Goal: Transaction & Acquisition: Purchase product/service

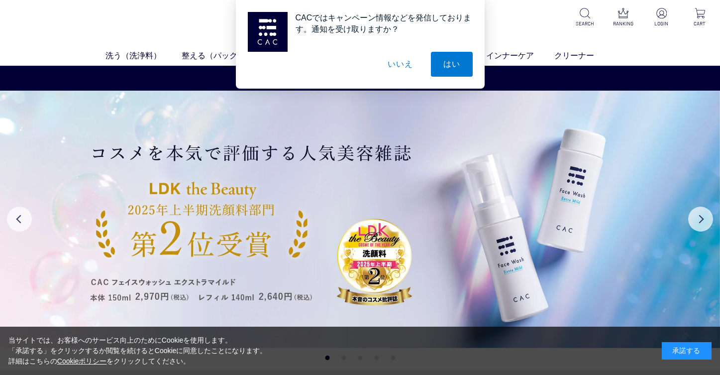
click at [402, 63] on button "いいえ" at bounding box center [400, 64] width 50 height 25
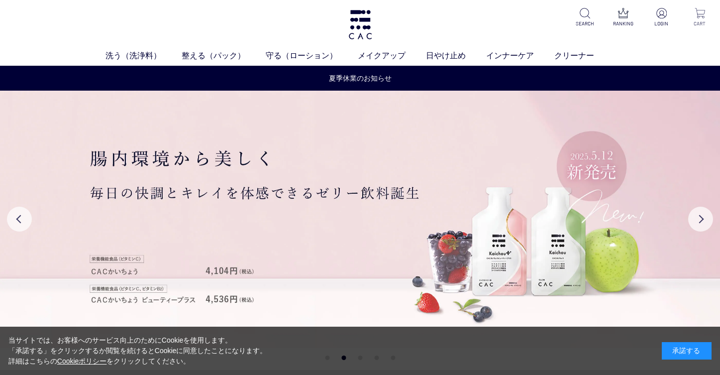
click at [699, 13] on img at bounding box center [699, 13] width 10 height 10
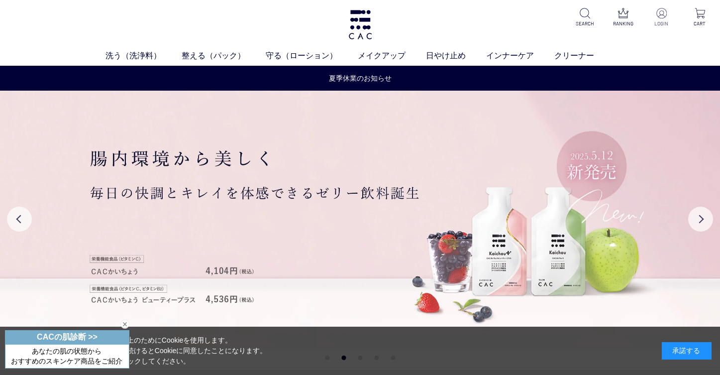
click at [660, 16] on img at bounding box center [661, 13] width 10 height 10
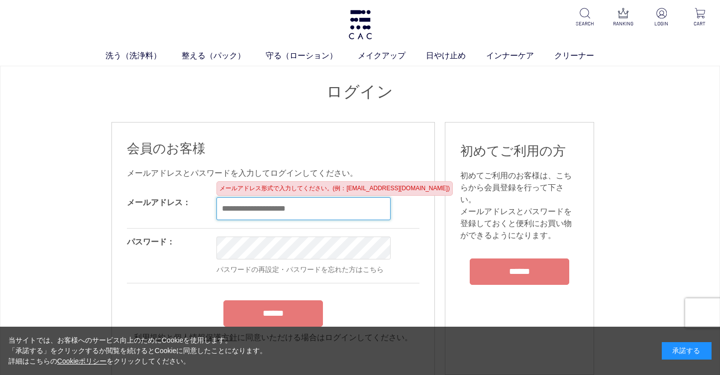
type input "**********"
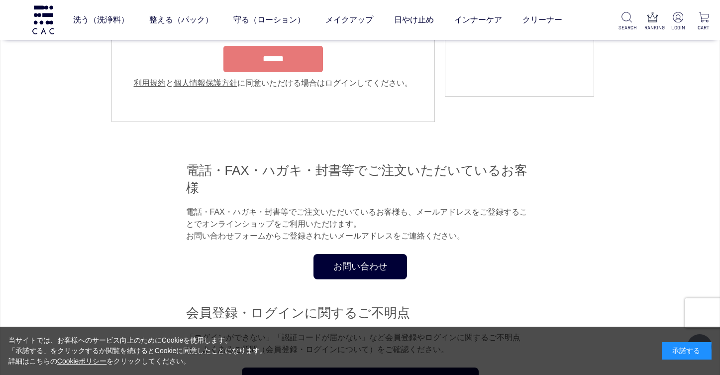
scroll to position [208, 0]
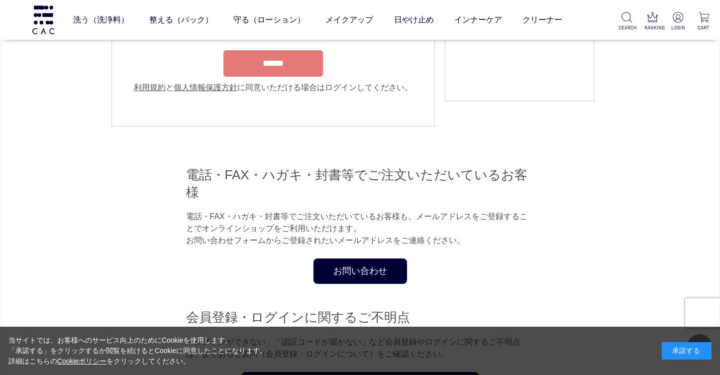
click at [285, 58] on input "******" at bounding box center [272, 63] width 99 height 26
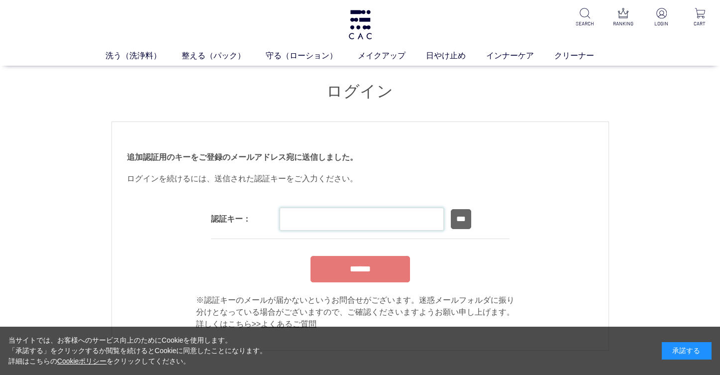
click at [393, 216] on input "text" at bounding box center [362, 218] width 164 height 23
type input "******"
click at [365, 256] on input "******" at bounding box center [359, 269] width 99 height 26
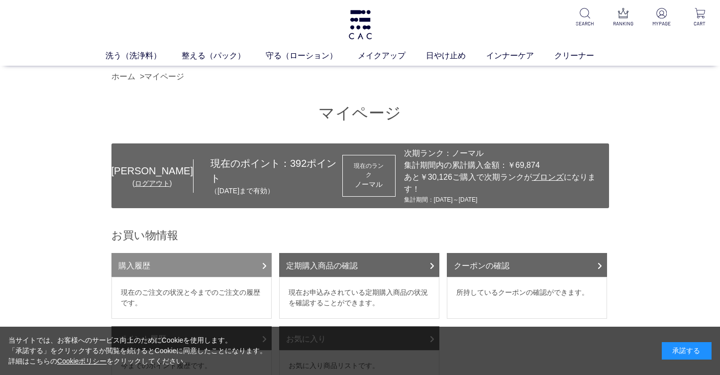
click at [205, 256] on link "購入履歴" at bounding box center [191, 265] width 160 height 24
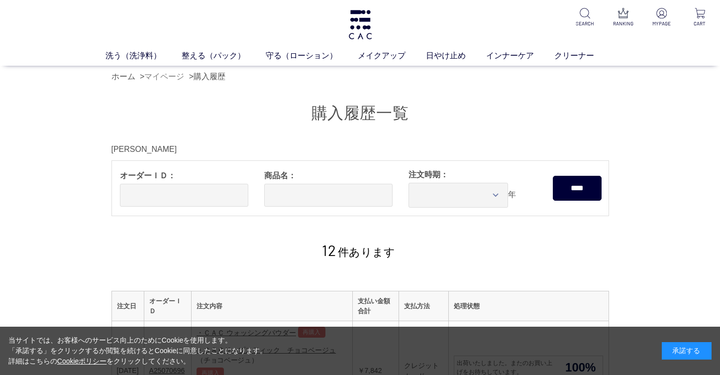
click at [158, 76] on link "マイページ" at bounding box center [164, 76] width 40 height 8
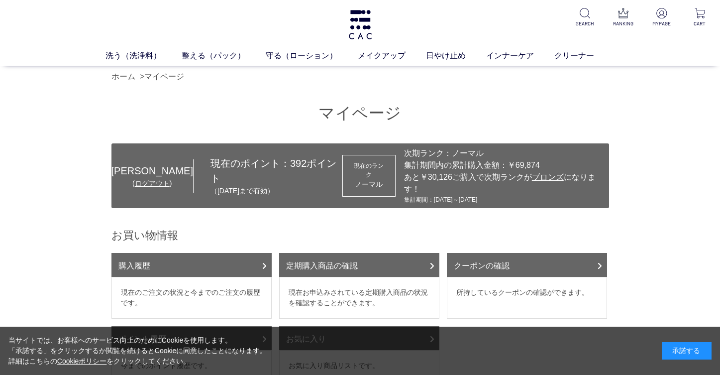
click at [247, 277] on dd "現在のご注文の状況と今までのご注文の履歴です。" at bounding box center [191, 298] width 160 height 42
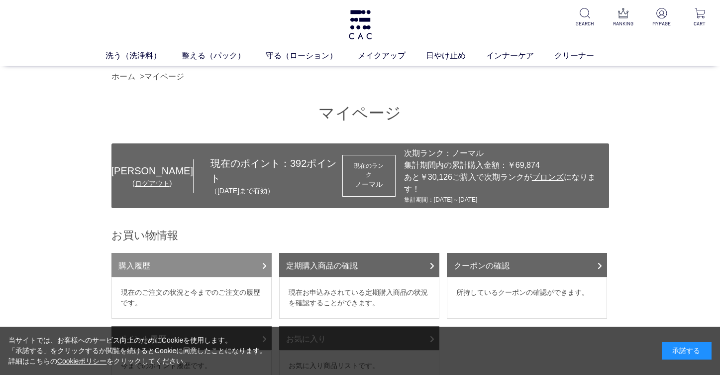
click at [261, 253] on link "購入履歴" at bounding box center [191, 265] width 160 height 24
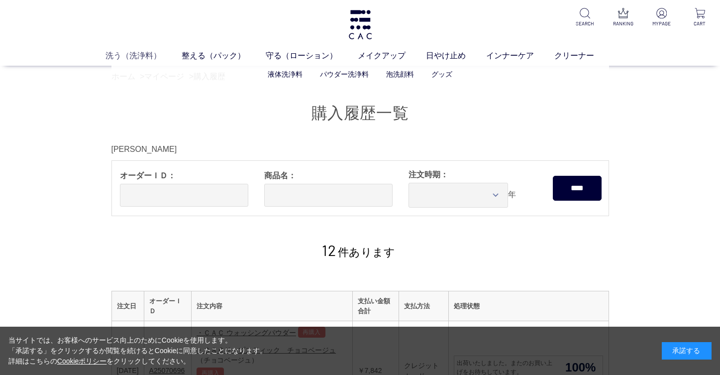
click at [134, 56] on link "洗う（洗浄料）" at bounding box center [143, 55] width 76 height 12
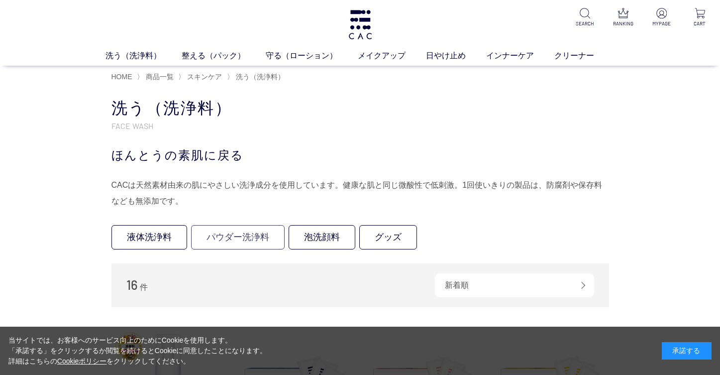
click at [238, 233] on link "パウダー洗浄料" at bounding box center [238, 237] width 94 height 24
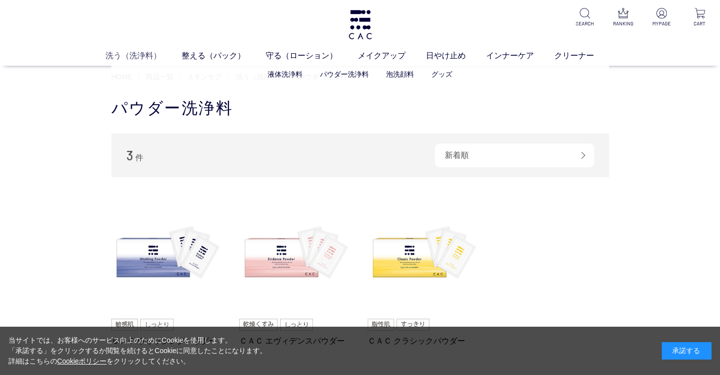
click at [134, 52] on link "洗う（洗浄料）" at bounding box center [143, 55] width 76 height 12
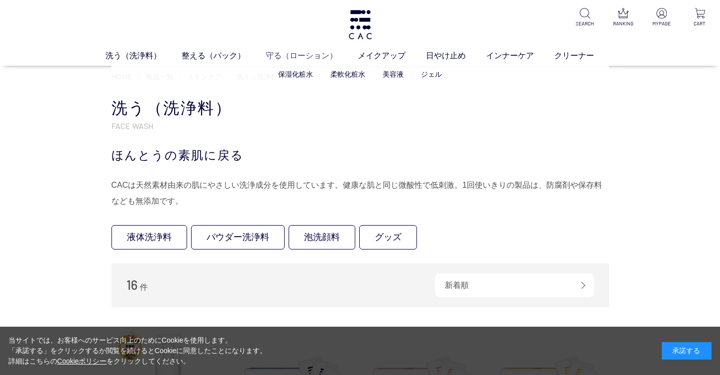
click at [298, 53] on link "守る（ローション）" at bounding box center [312, 55] width 92 height 12
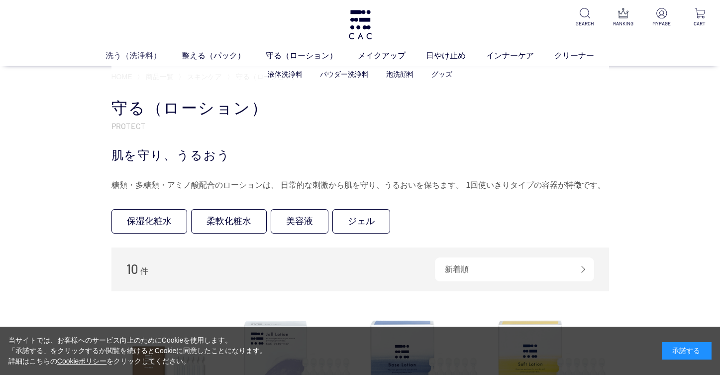
click at [142, 54] on link "洗う（洗浄料）" at bounding box center [143, 55] width 76 height 12
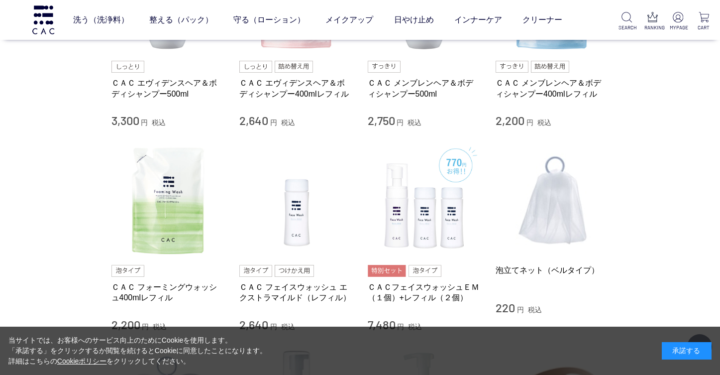
scroll to position [556, 0]
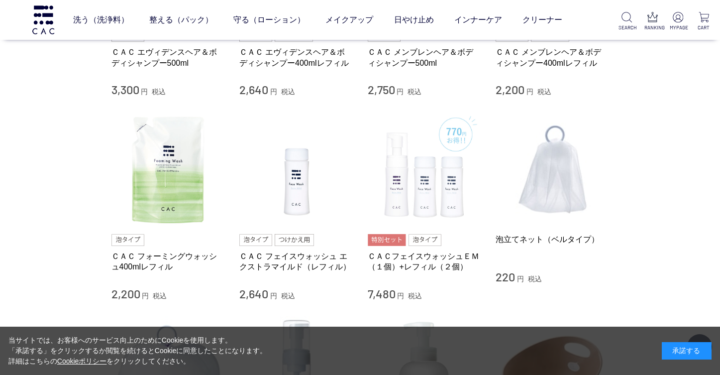
click at [417, 202] on img at bounding box center [424, 168] width 113 height 113
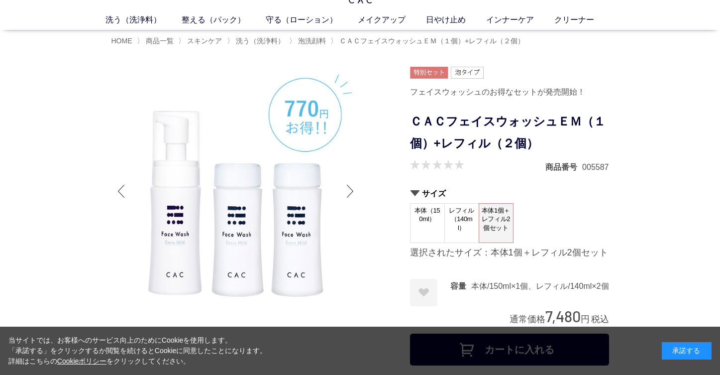
scroll to position [60, 0]
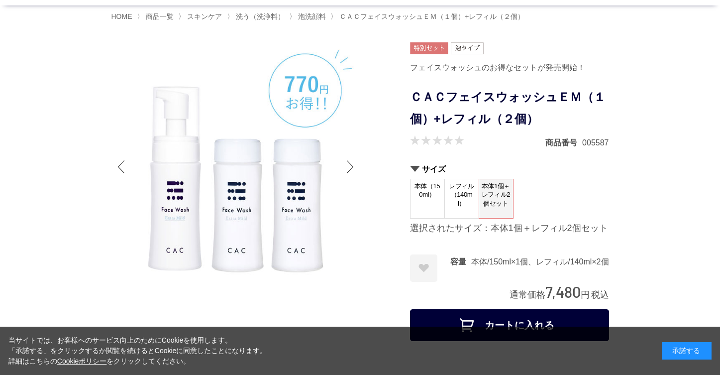
click at [427, 203] on span "本体（150ml）" at bounding box center [427, 193] width 34 height 28
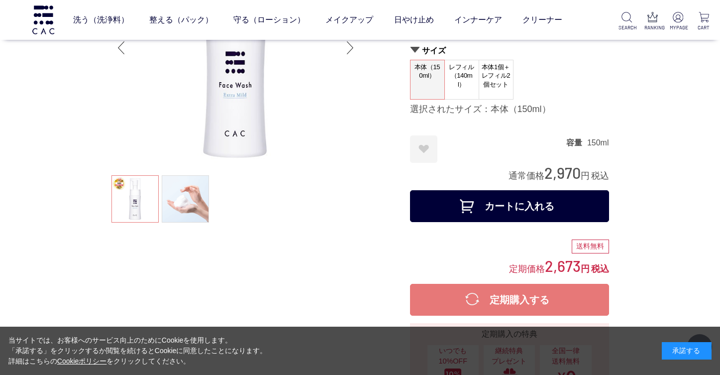
scroll to position [71, 0]
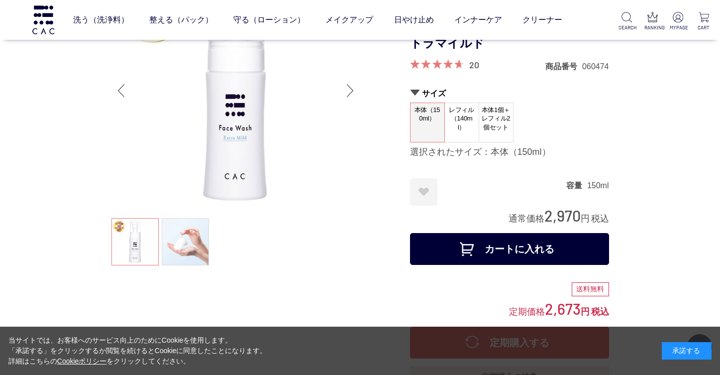
click at [462, 124] on span "レフィル（140ml）" at bounding box center [462, 118] width 34 height 31
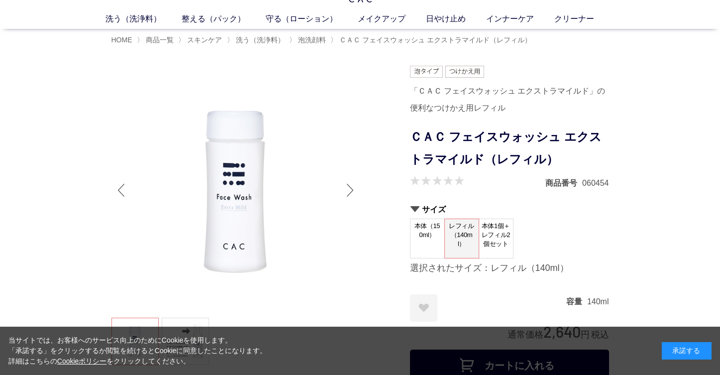
scroll to position [98, 0]
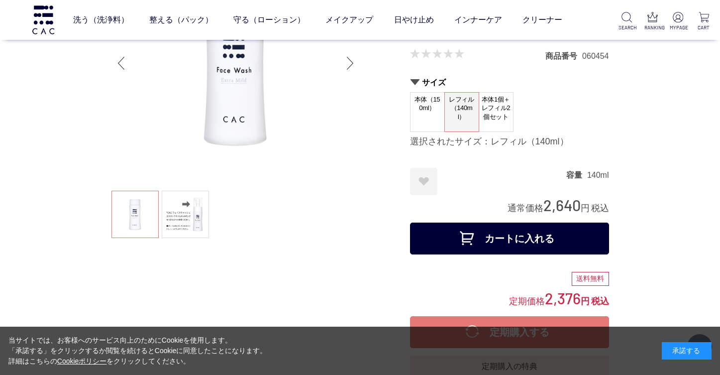
click at [424, 108] on span "本体（150ml）" at bounding box center [427, 107] width 34 height 28
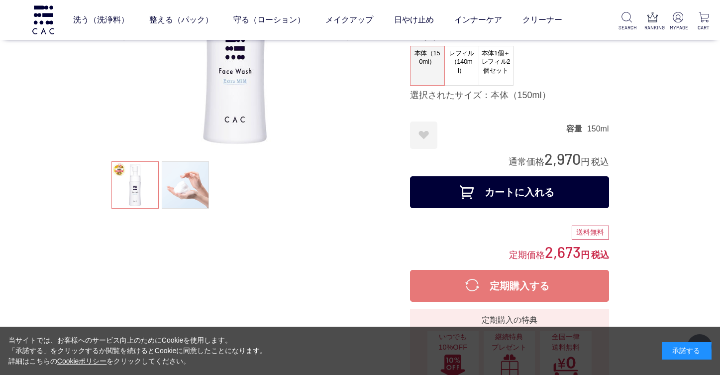
scroll to position [71, 0]
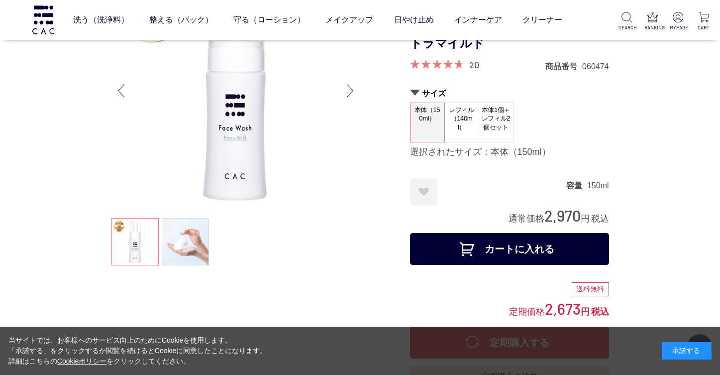
click at [495, 115] on span "本体1個＋レフィル2個セット" at bounding box center [496, 118] width 34 height 31
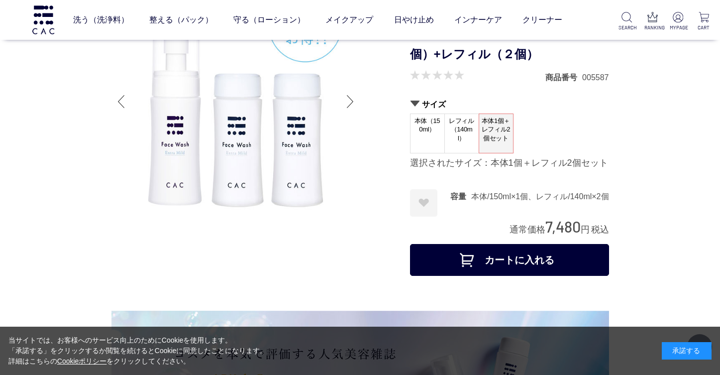
scroll to position [143, 0]
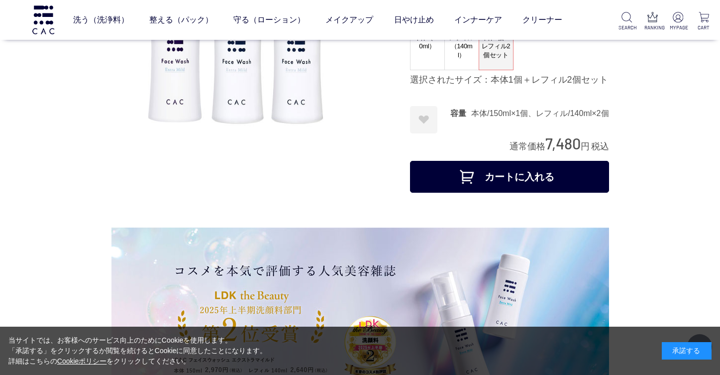
click at [561, 175] on button "カートに入れる" at bounding box center [509, 177] width 199 height 32
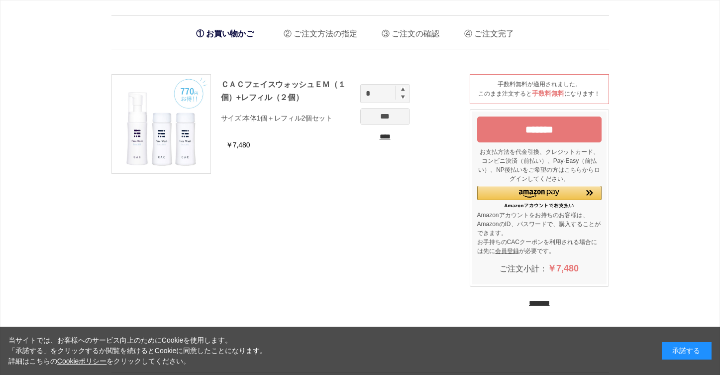
click at [543, 298] on input "********" at bounding box center [539, 302] width 21 height 9
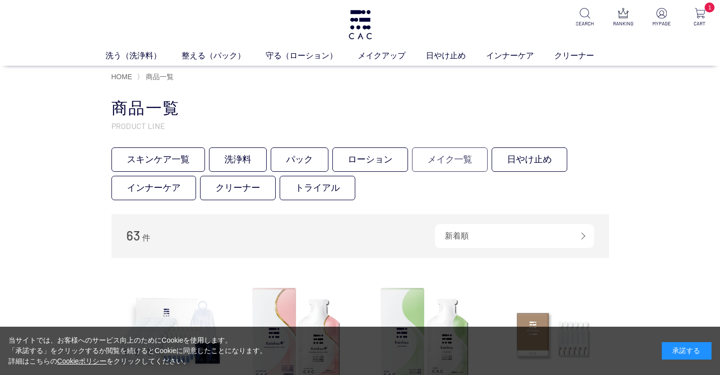
click at [450, 151] on link "メイク一覧" at bounding box center [450, 159] width 76 height 24
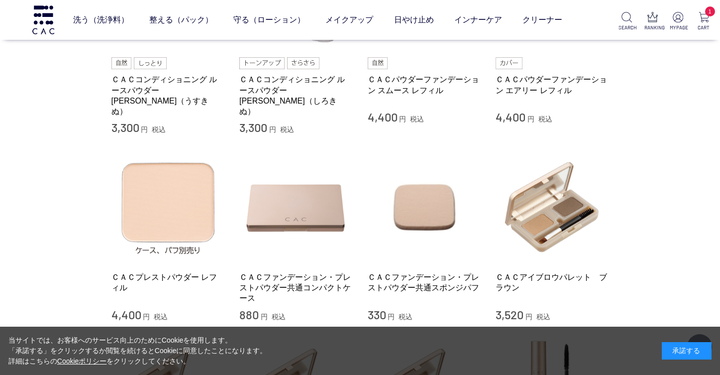
scroll to position [322, 0]
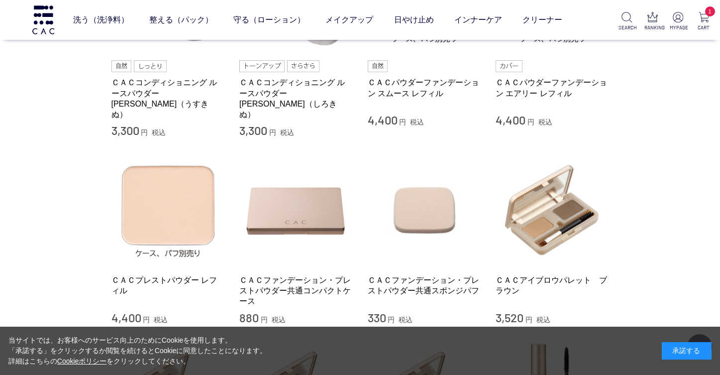
click at [426, 207] on img at bounding box center [424, 209] width 113 height 113
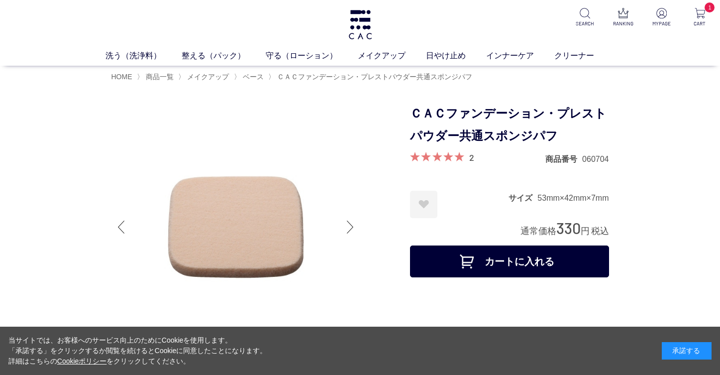
click at [532, 256] on button "カートに入れる" at bounding box center [509, 261] width 199 height 32
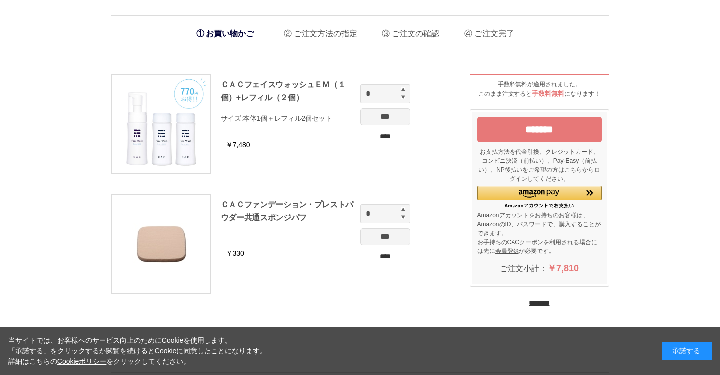
click at [544, 298] on input "********" at bounding box center [539, 302] width 21 height 9
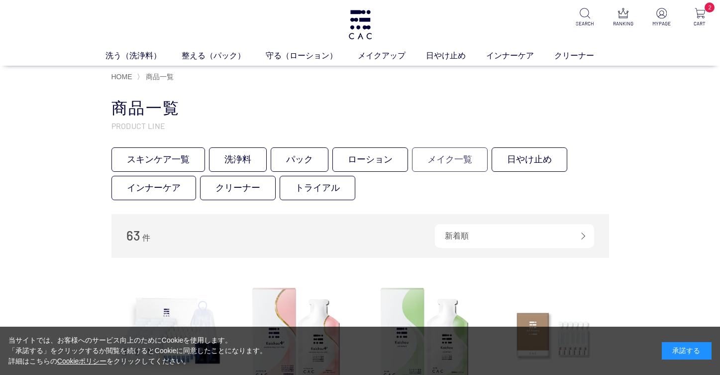
click at [454, 159] on link "メイク一覧" at bounding box center [450, 159] width 76 height 24
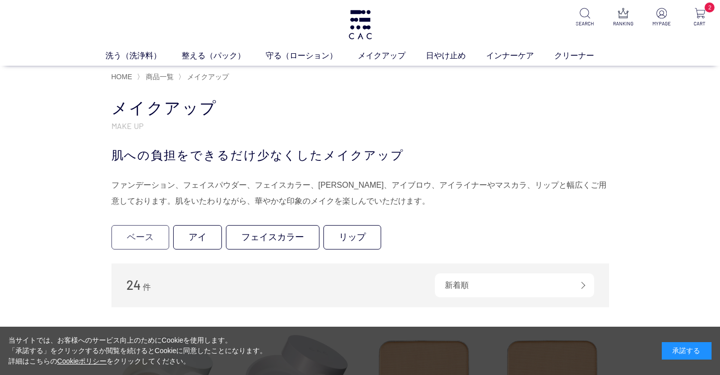
click at [158, 235] on link "ベース" at bounding box center [140, 237] width 58 height 24
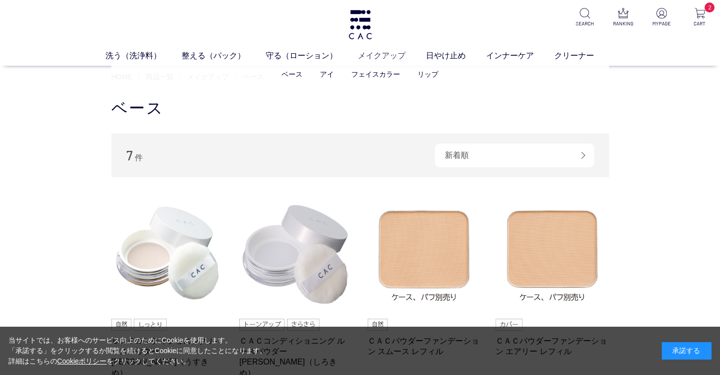
click at [371, 55] on link "メイクアップ" at bounding box center [392, 55] width 68 height 12
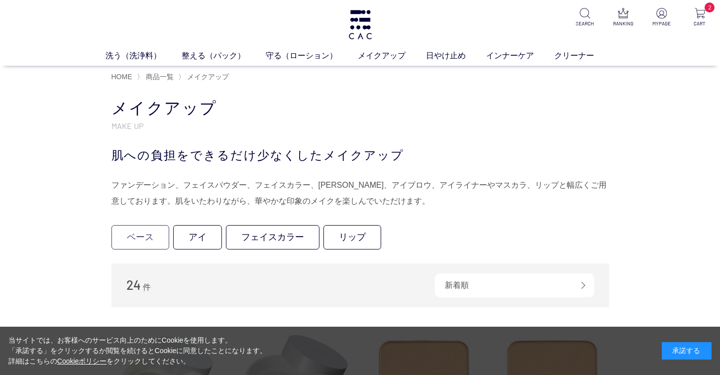
click at [151, 235] on link "ベース" at bounding box center [140, 237] width 58 height 24
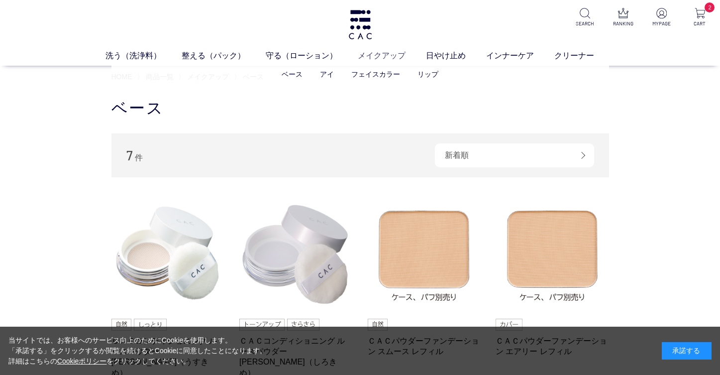
click at [366, 59] on link "メイクアップ" at bounding box center [392, 55] width 68 height 12
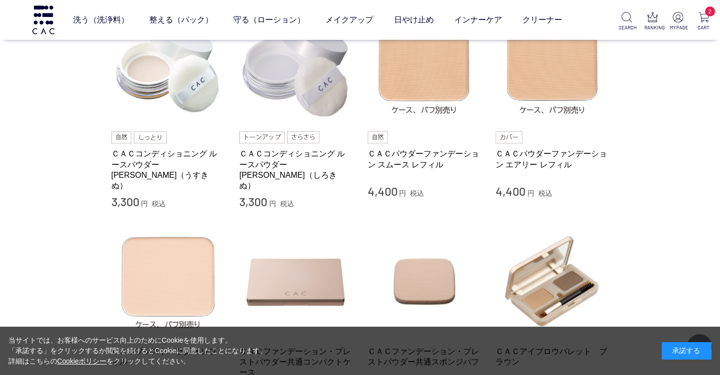
scroll to position [195, 0]
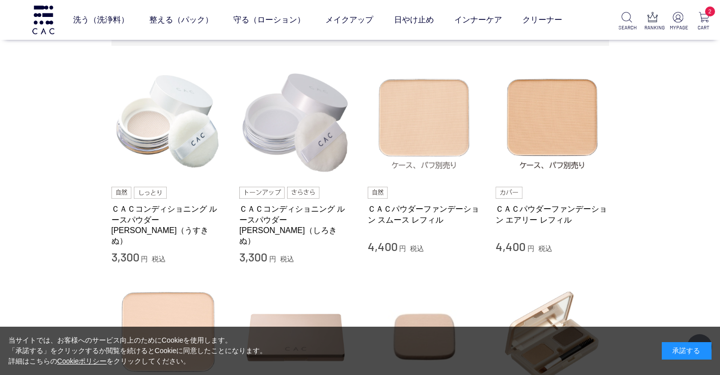
click at [449, 136] on img at bounding box center [424, 122] width 113 height 113
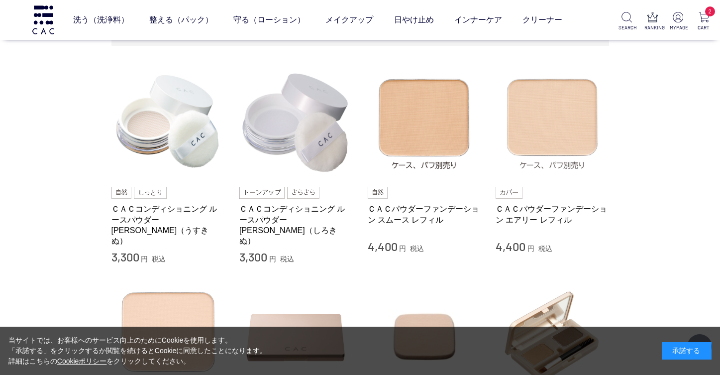
click at [523, 109] on img at bounding box center [551, 122] width 113 height 113
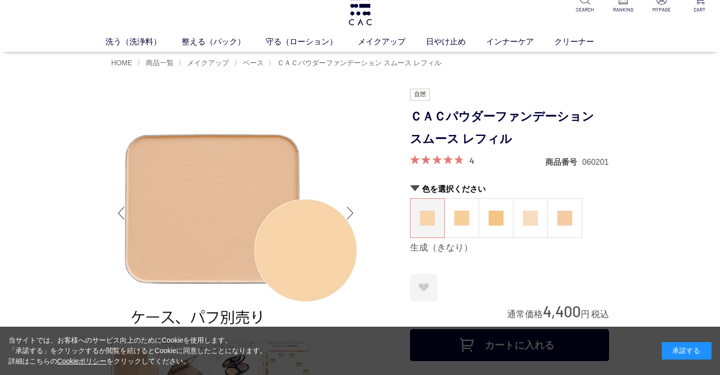
scroll to position [4, 0]
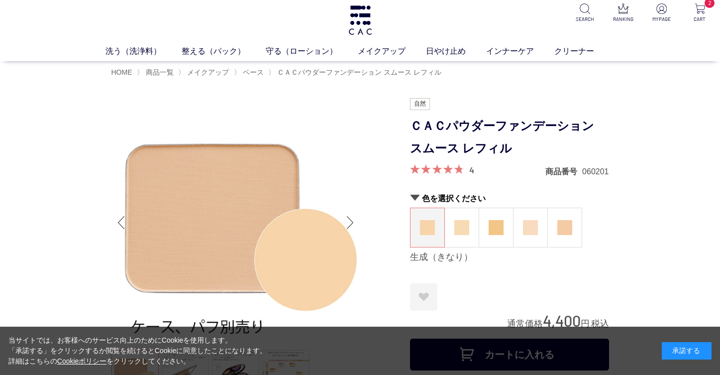
click at [462, 236] on figure at bounding box center [462, 227] width 34 height 39
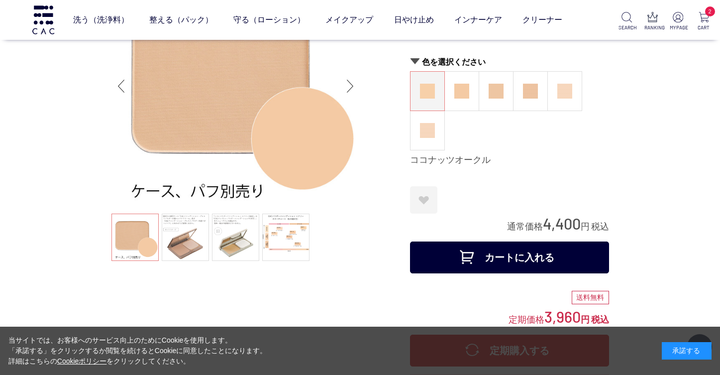
scroll to position [89, 0]
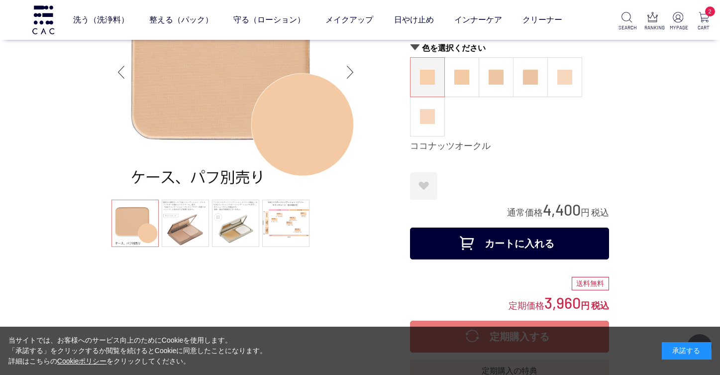
click at [512, 243] on button "カートに入れる" at bounding box center [509, 243] width 199 height 32
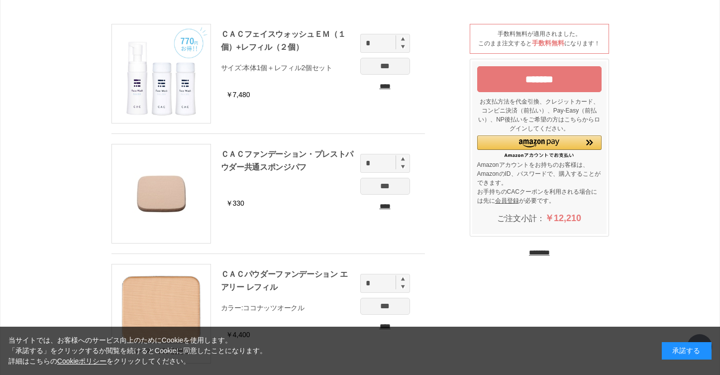
scroll to position [37, 0]
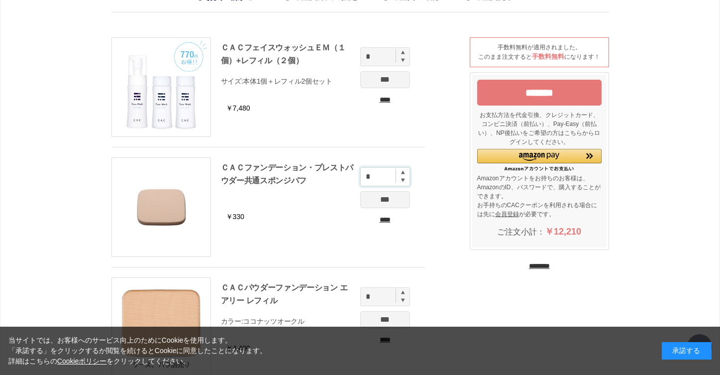
click at [400, 185] on input "*" at bounding box center [385, 176] width 50 height 19
click at [401, 182] on img at bounding box center [403, 180] width 4 height 4
click at [403, 174] on input "*" at bounding box center [385, 176] width 50 height 19
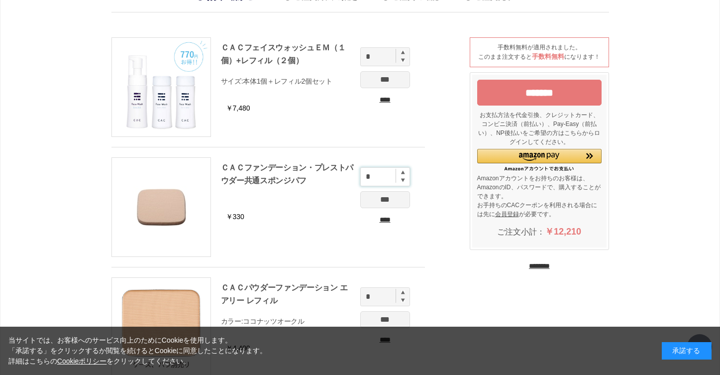
click at [403, 170] on input "*" at bounding box center [385, 176] width 50 height 19
click at [403, 169] on input "*" at bounding box center [385, 176] width 50 height 19
click at [403, 172] on img at bounding box center [403, 172] width 4 height 4
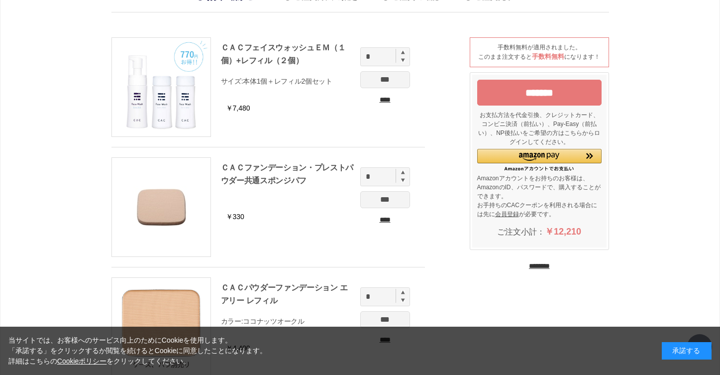
type input "*"
click at [395, 197] on input "***" at bounding box center [385, 199] width 50 height 17
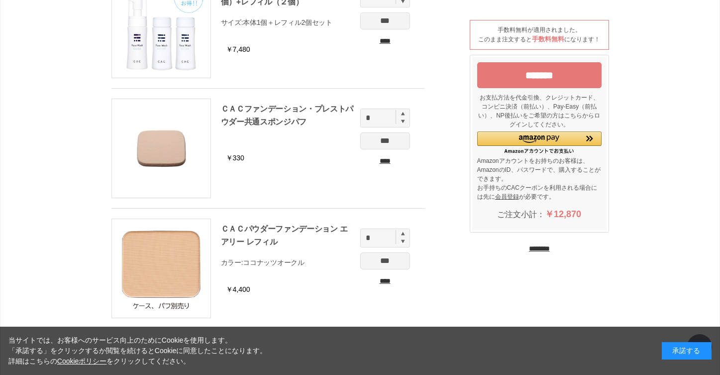
scroll to position [94, 0]
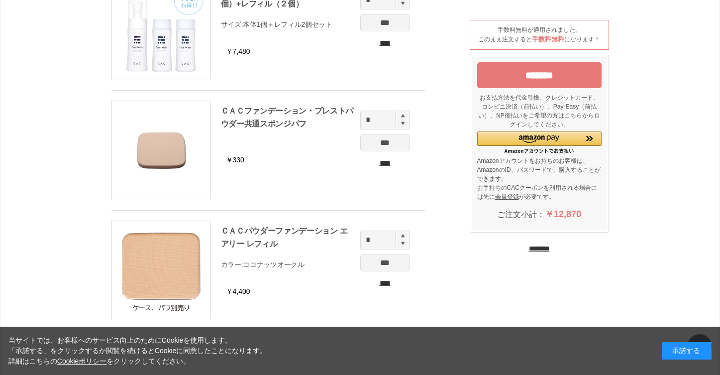
click at [387, 44] on input "****" at bounding box center [385, 43] width 50 height 10
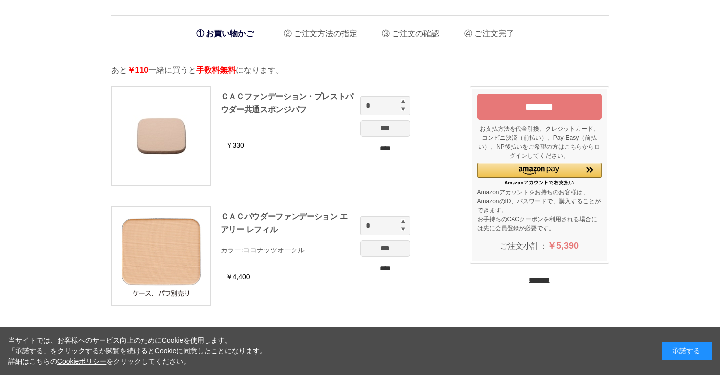
click at [537, 281] on input "********" at bounding box center [539, 279] width 21 height 9
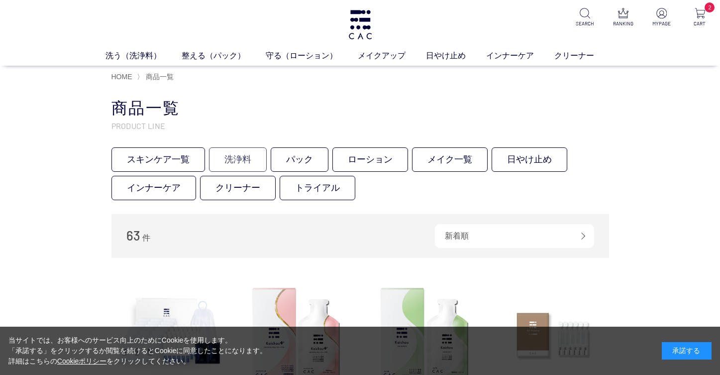
click at [249, 159] on link "洗浄料" at bounding box center [238, 159] width 58 height 24
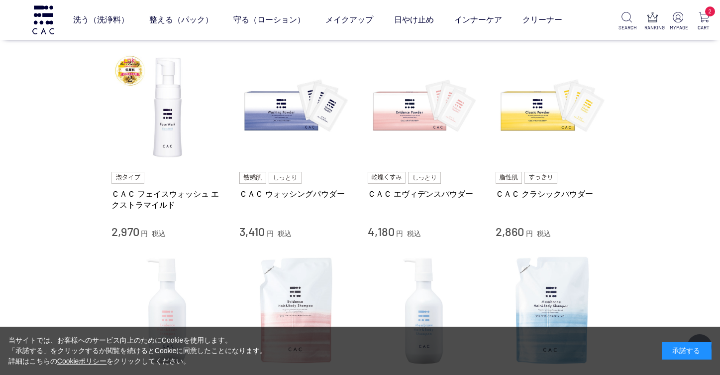
scroll to position [673, 0]
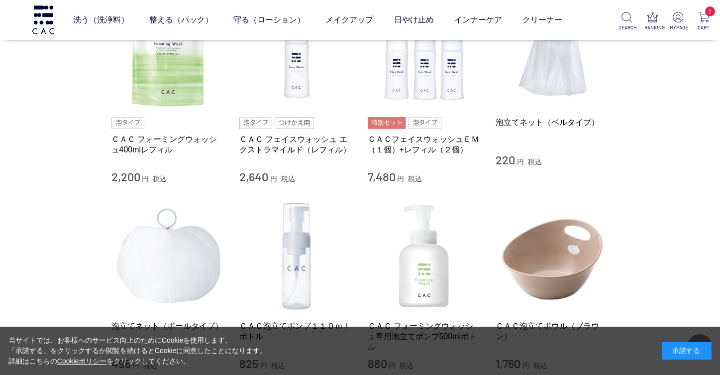
click at [165, 282] on img at bounding box center [167, 255] width 113 height 113
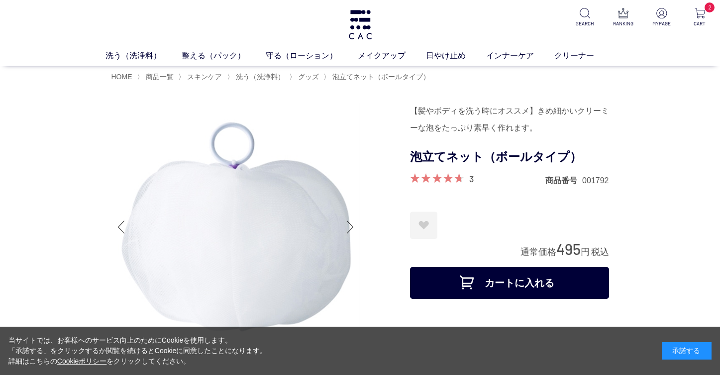
click at [570, 280] on button "カートに入れる" at bounding box center [509, 283] width 199 height 32
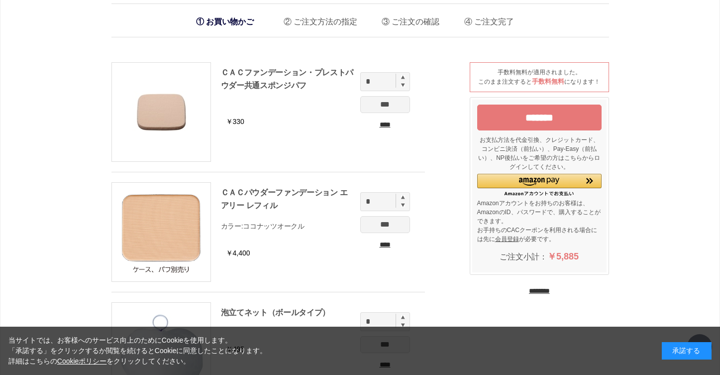
scroll to position [88, 0]
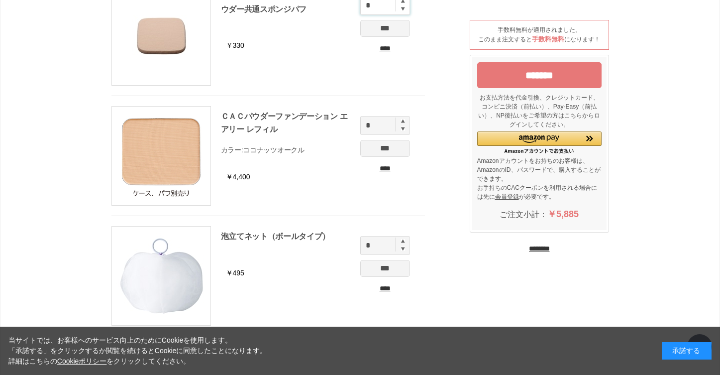
click at [399, 11] on input "*" at bounding box center [385, 5] width 50 height 19
click at [404, 10] on img at bounding box center [403, 8] width 4 height 4
type input "*"
click at [395, 30] on input "***" at bounding box center [385, 28] width 50 height 17
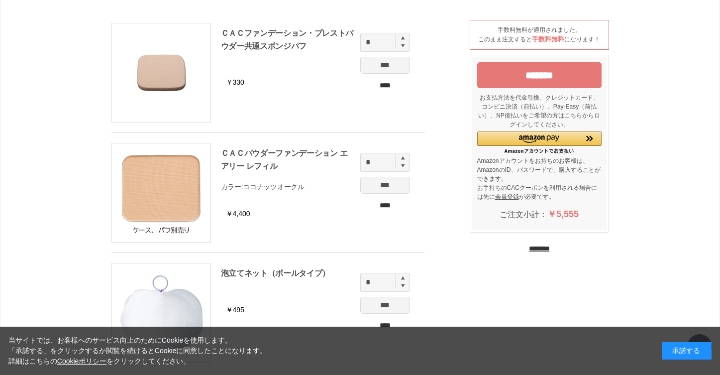
scroll to position [70, 0]
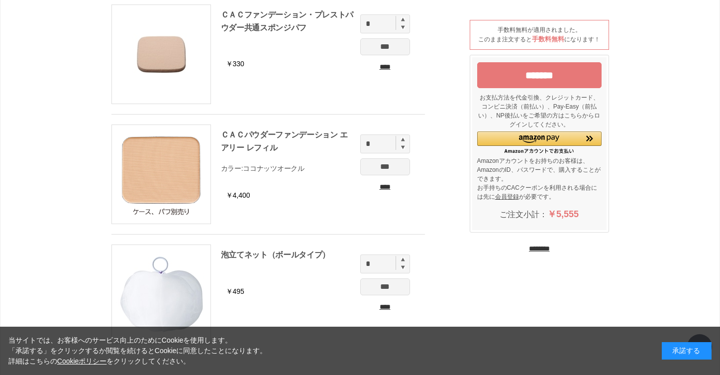
click at [570, 73] on input "*******" at bounding box center [539, 75] width 124 height 26
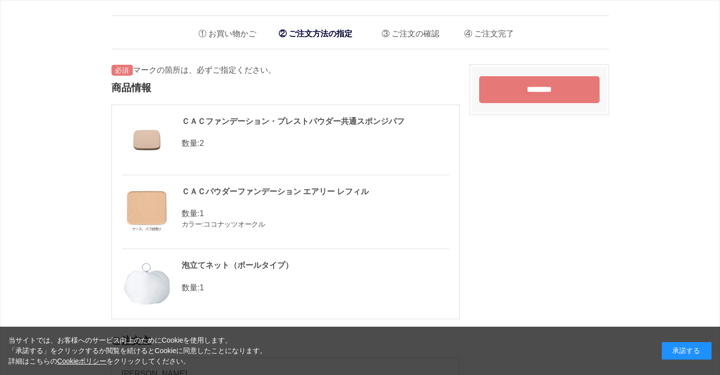
click at [563, 96] on input "********" at bounding box center [539, 89] width 120 height 27
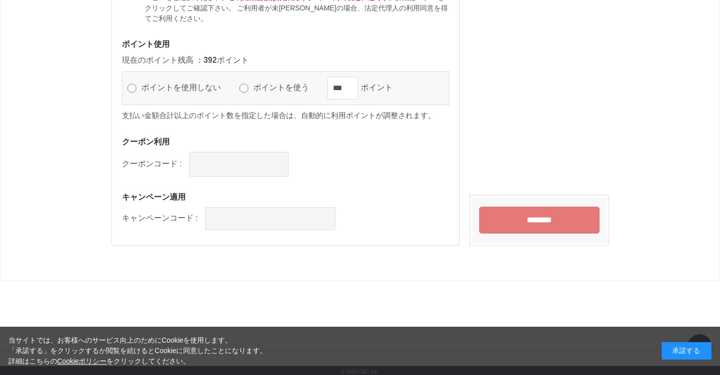
click at [515, 222] on input "********" at bounding box center [539, 219] width 120 height 27
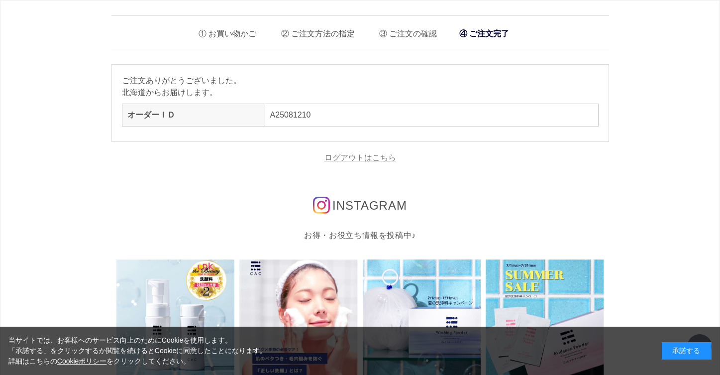
click at [374, 157] on link "ログアウトはこちら" at bounding box center [360, 157] width 72 height 8
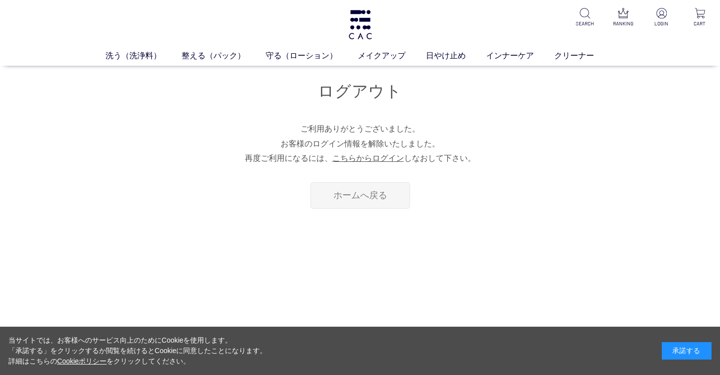
click at [377, 193] on link "ホームへ戻る" at bounding box center [359, 195] width 99 height 26
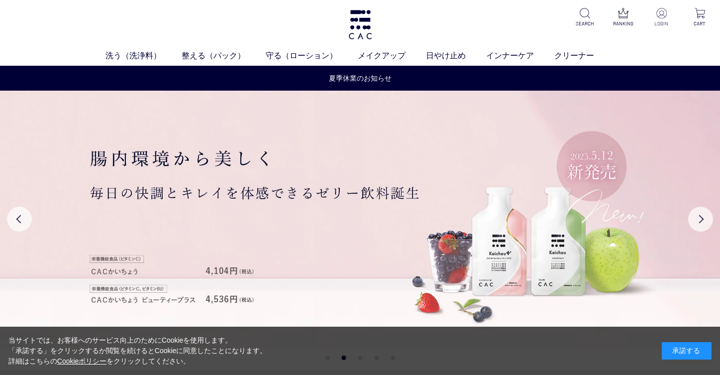
click at [667, 16] on p at bounding box center [661, 14] width 24 height 12
